Goal: Information Seeking & Learning: Learn about a topic

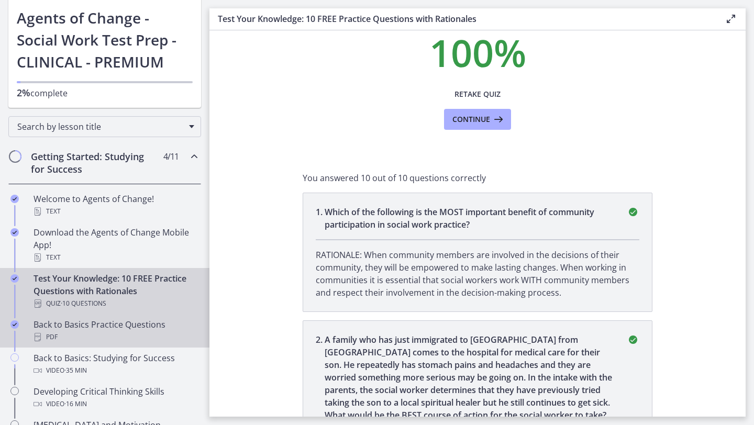
scroll to position [78, 0]
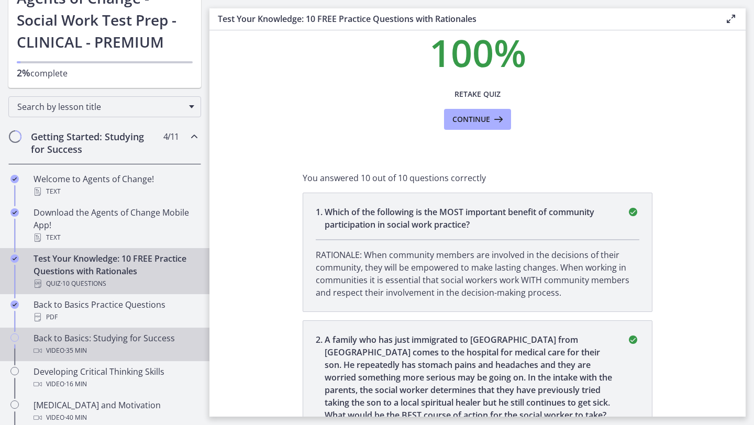
click at [151, 334] on div "Back to Basics: Studying for Success Video · 35 min" at bounding box center [115, 344] width 163 height 25
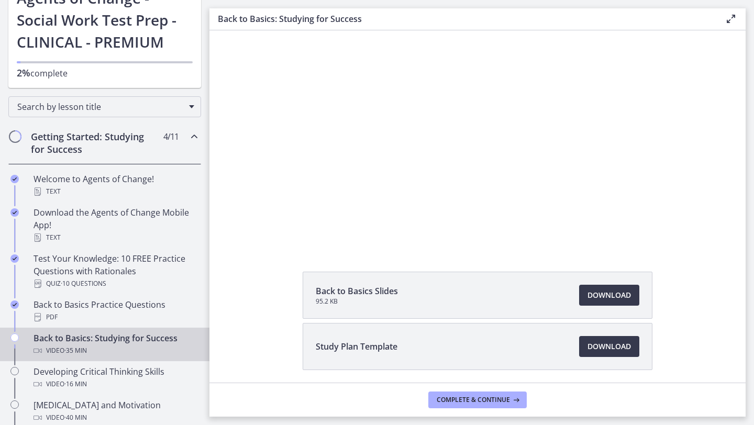
scroll to position [61, 0]
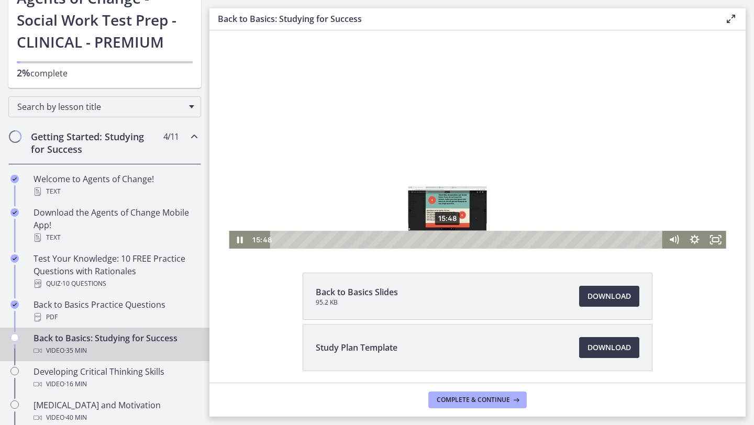
click at [448, 238] on div "15:48" at bounding box center [468, 240] width 380 height 18
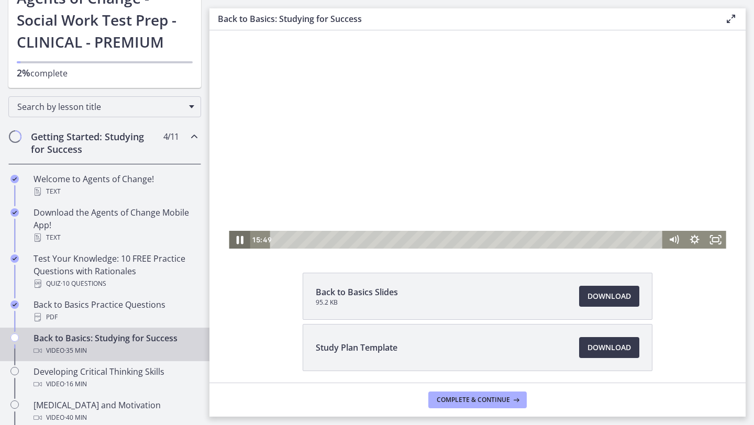
click at [242, 243] on icon "Pause" at bounding box center [239, 240] width 7 height 8
click at [238, 243] on icon "Play Video" at bounding box center [240, 240] width 6 height 9
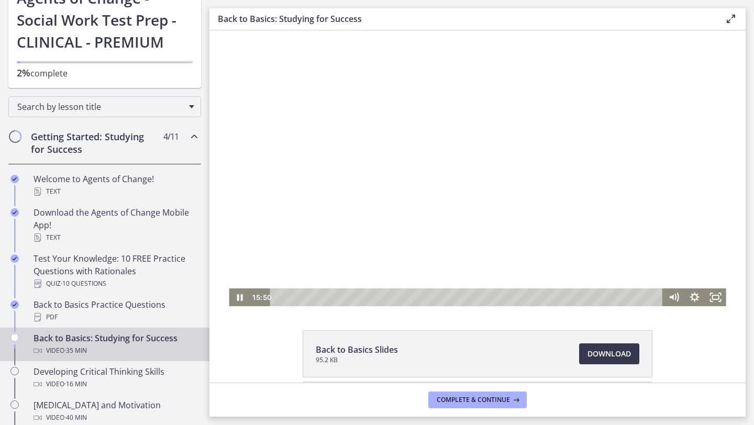
scroll to position [0, 0]
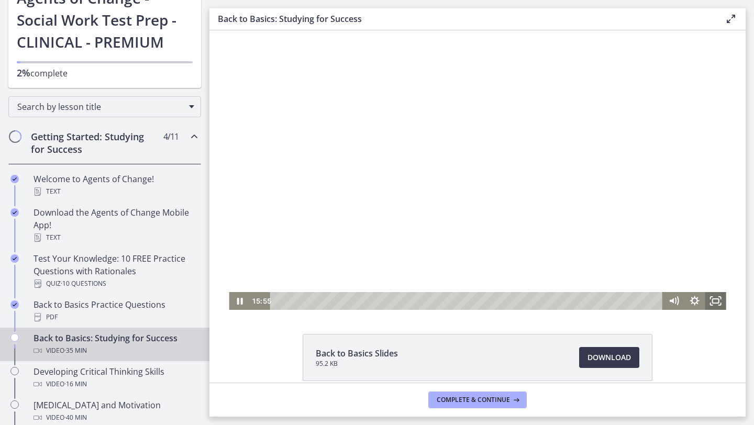
click at [717, 301] on icon "Fullscreen" at bounding box center [716, 301] width 21 height 18
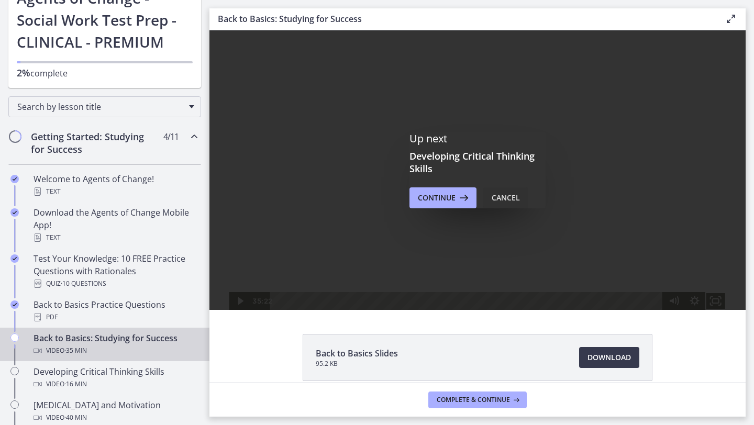
click at [509, 194] on div "Cancel" at bounding box center [506, 198] width 28 height 13
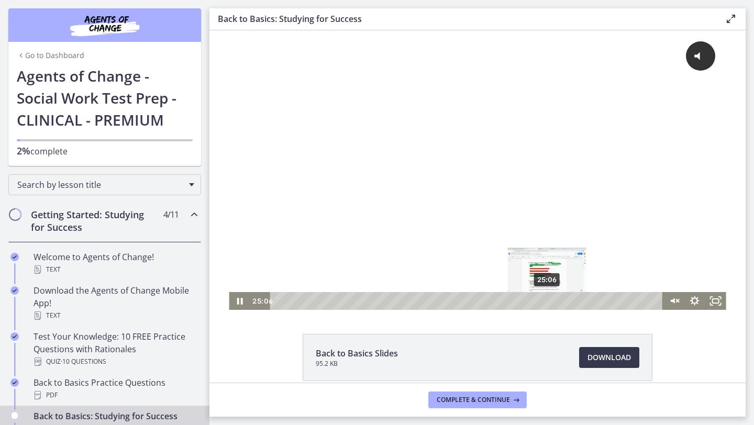
click at [548, 301] on div "25:06" at bounding box center [468, 301] width 380 height 18
click at [238, 302] on icon "Pause" at bounding box center [239, 302] width 7 height 8
click at [238, 302] on icon "Play Video" at bounding box center [240, 301] width 6 height 9
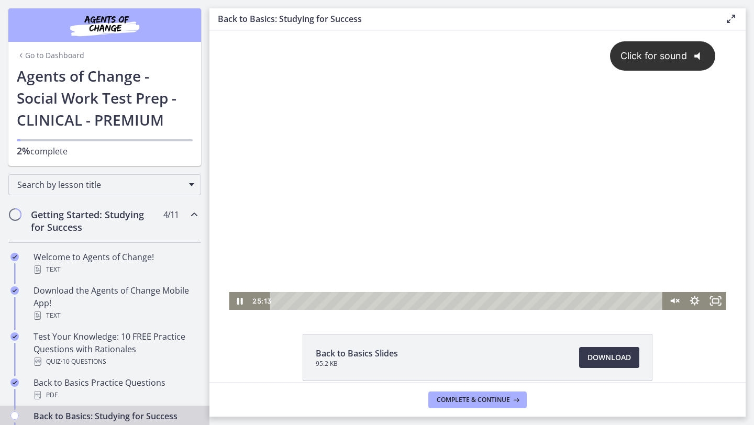
click at [675, 120] on div "Click for sound @keyframes VOLUME_SMALL_WAVE_FLASH { 0% { opacity: 0; } 33% { o…" at bounding box center [477, 161] width 497 height 262
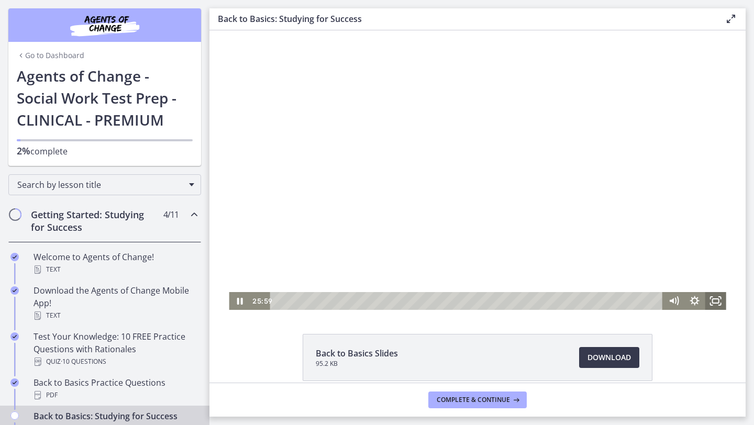
click at [711, 304] on icon "Fullscreen" at bounding box center [716, 301] width 21 height 18
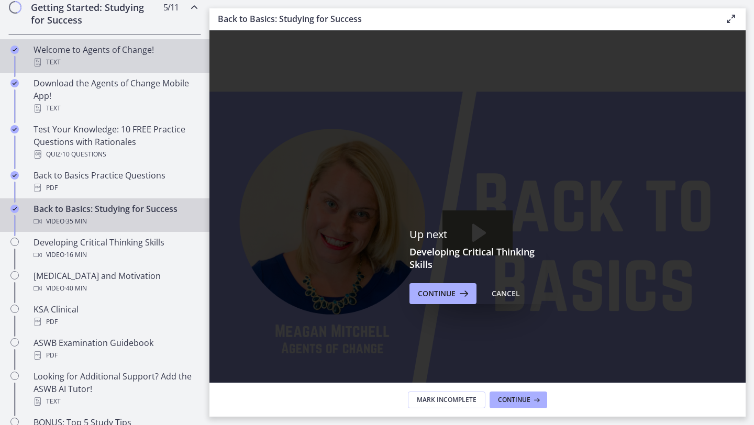
scroll to position [201, 0]
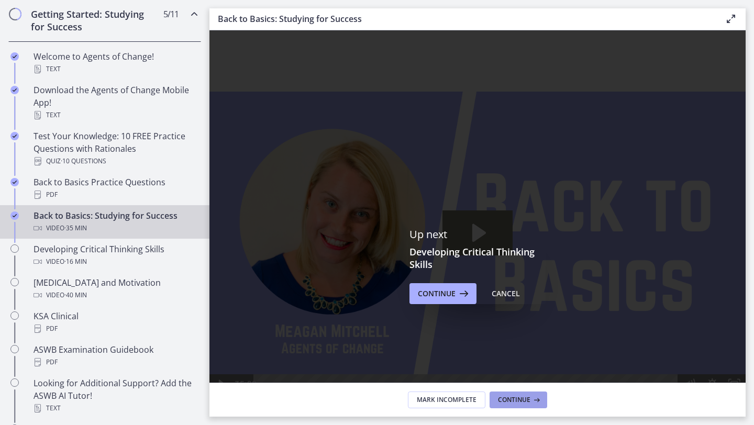
click at [522, 400] on span "Continue" at bounding box center [514, 400] width 32 height 8
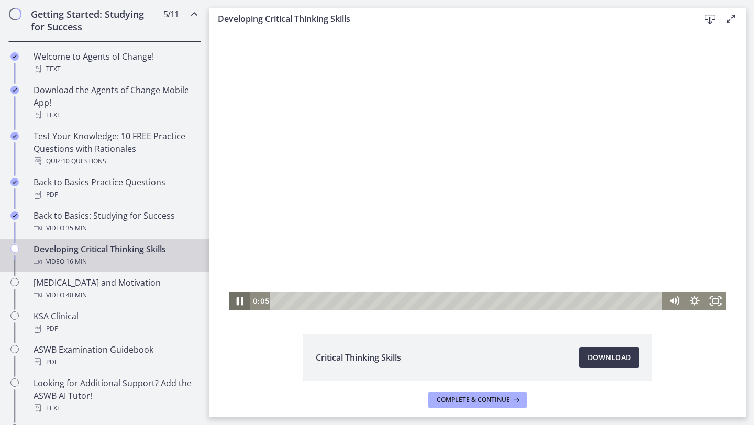
click at [240, 299] on icon "Pause" at bounding box center [239, 301] width 25 height 21
